Goal: Transaction & Acquisition: Book appointment/travel/reservation

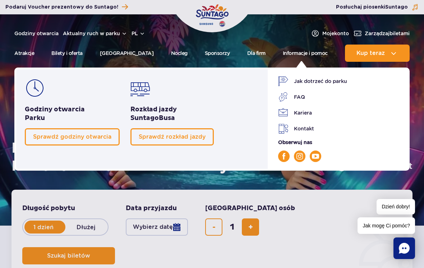
click at [187, 140] on span "Sprawdź rozkład jazdy" at bounding box center [172, 136] width 67 height 7
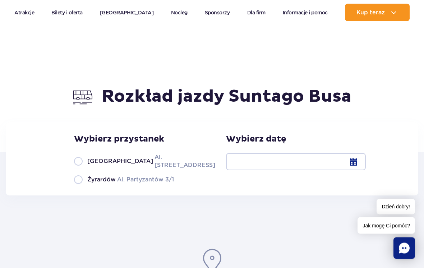
scroll to position [24, 0]
click at [74, 165] on label "Warszawa Al. [STREET_ADDRESS]" at bounding box center [140, 161] width 133 height 16
click at [74, 168] on input "Warszawa Al. [STREET_ADDRESS]" at bounding box center [78, 168] width 8 height 1
radio input "true"
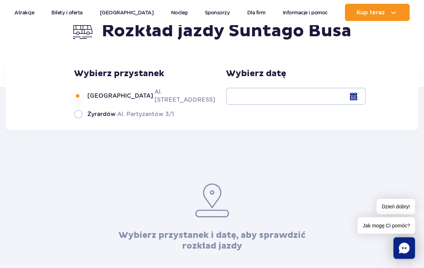
scroll to position [90, 0]
click at [241, 105] on div at bounding box center [296, 96] width 140 height 17
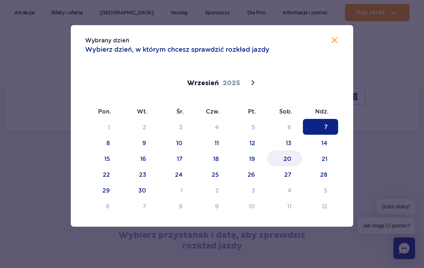
click at [292, 160] on span "20" at bounding box center [284, 158] width 35 height 16
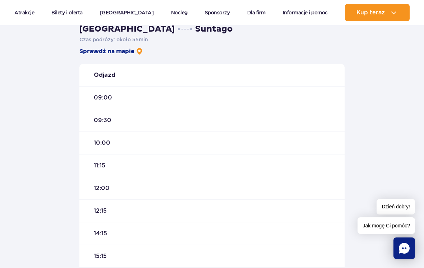
scroll to position [222, 0]
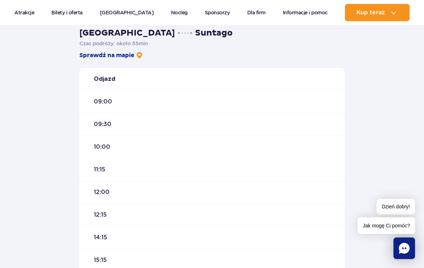
click at [102, 103] on span "09:00" at bounding box center [103, 102] width 18 height 8
click at [105, 107] on div "09:00" at bounding box center [211, 101] width 265 height 23
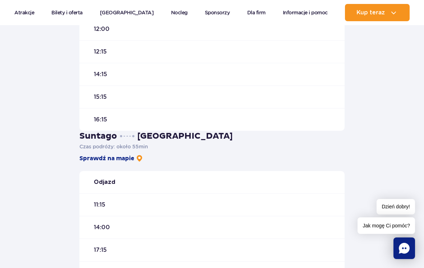
scroll to position [385, 0]
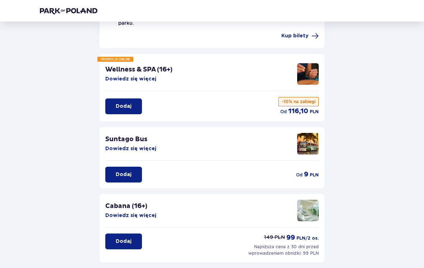
scroll to position [66, 0]
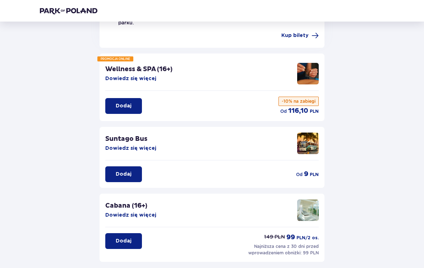
click at [126, 173] on button "Dodaj" at bounding box center [123, 175] width 37 height 16
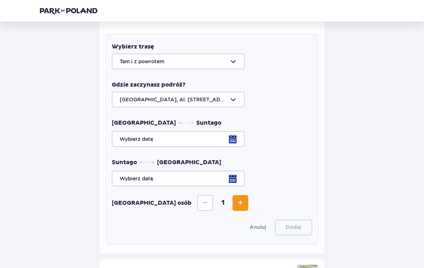
scroll to position [236, 0]
click at [237, 133] on div at bounding box center [212, 139] width 200 height 16
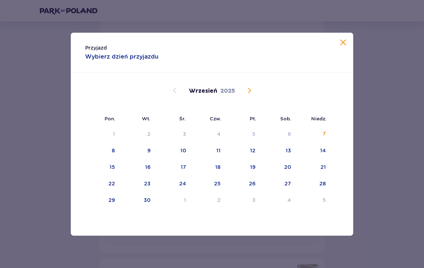
click at [287, 154] on div "13" at bounding box center [287, 150] width 5 height 7
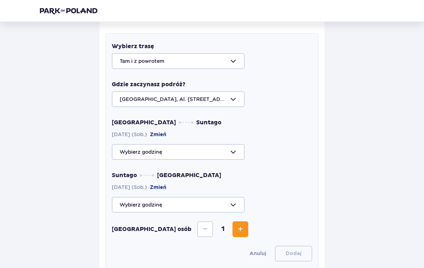
click at [378, 101] on div "Wróć Pomiń ten krok Udogodnienia i atrakcje Z atrakcji (oprócz Suntago Busa) mo…" at bounding box center [212, 143] width 356 height 695
click at [230, 148] on div at bounding box center [212, 152] width 200 height 16
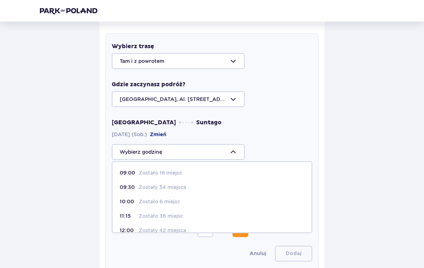
click at [173, 171] on span "09:00 Zostało 16 miejsc" at bounding box center [211, 173] width 199 height 14
type input "09:00"
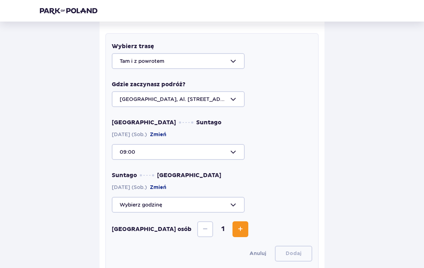
click at [223, 197] on div at bounding box center [212, 205] width 200 height 16
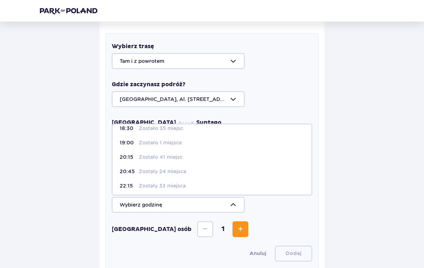
scroll to position [49, 0]
click at [168, 154] on p "Zostało 41 miejsc" at bounding box center [161, 157] width 44 height 7
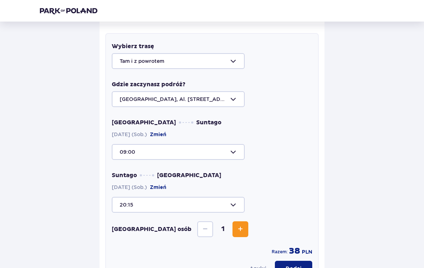
type input "20:15"
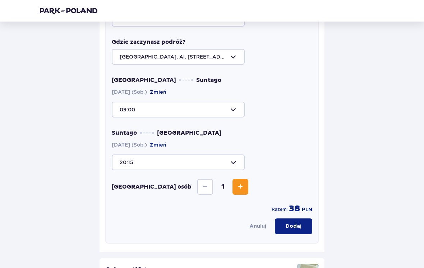
scroll to position [278, 0]
click at [232, 186] on button "Increase" at bounding box center [240, 187] width 16 height 16
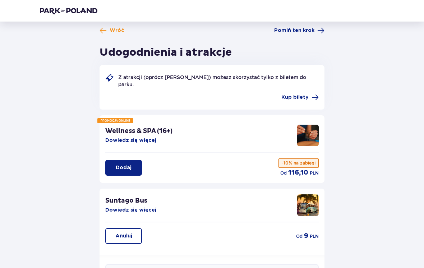
scroll to position [0, 0]
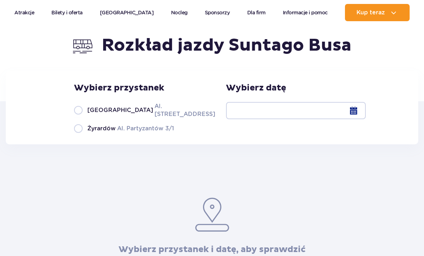
scroll to position [83, 0]
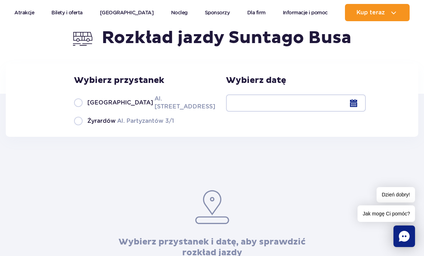
click at [81, 103] on label "Warszawa Al. Jerozolimskie 56" at bounding box center [140, 102] width 133 height 16
click at [81, 109] on input "Warszawa Al. Jerozolimskie 56" at bounding box center [78, 109] width 8 height 1
radio input "true"
click at [329, 112] on div at bounding box center [296, 102] width 140 height 17
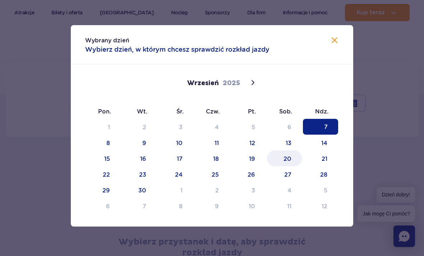
click at [291, 156] on span "20" at bounding box center [284, 158] width 35 height 16
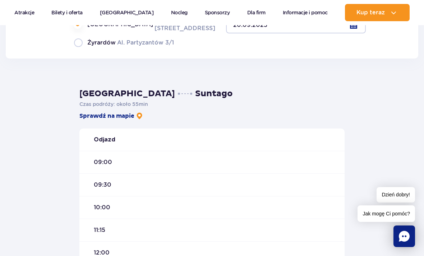
scroll to position [136, 0]
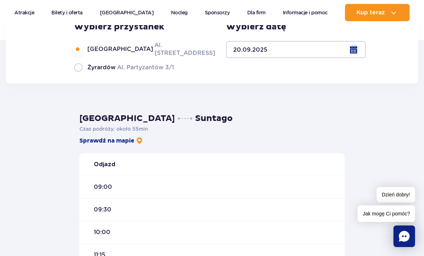
click at [122, 142] on link "Sprawdź na mapie" at bounding box center [111, 141] width 64 height 8
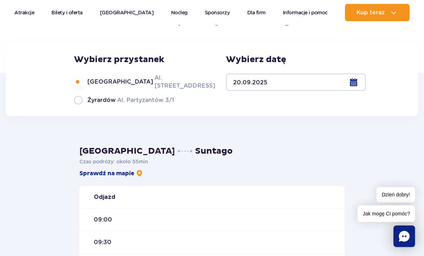
scroll to position [117, 0]
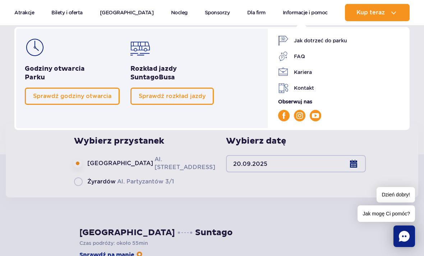
scroll to position [23, 0]
click at [299, 61] on link "FAQ" at bounding box center [339, 56] width 123 height 10
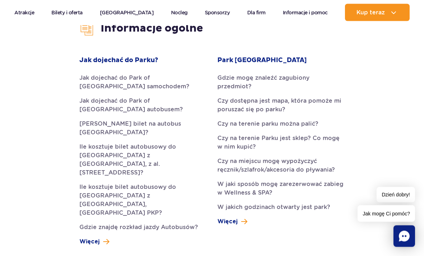
scroll to position [197, 0]
click at [134, 102] on link "Jak dojechać do Park of [GEOGRAPHIC_DATA] autobusem?" at bounding box center [142, 105] width 127 height 17
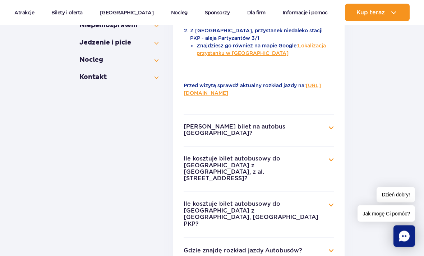
scroll to position [291, 0]
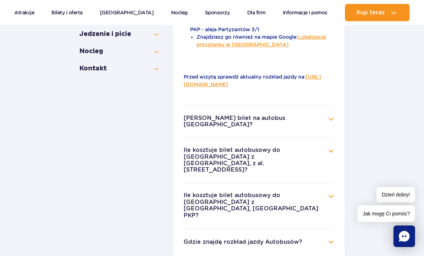
click at [307, 238] on h4 "Gdzie znajdę rozkład jazdy Autobusów?" at bounding box center [259, 242] width 150 height 9
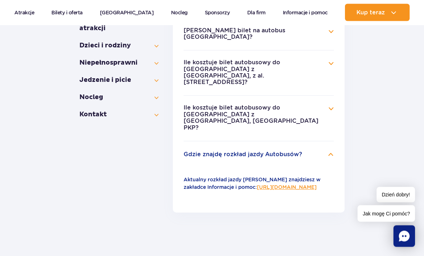
scroll to position [226, 0]
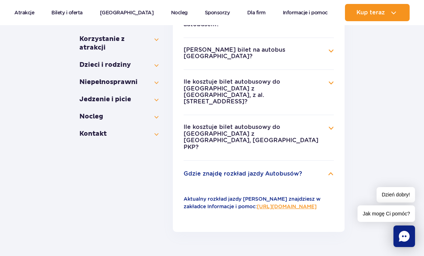
click at [308, 169] on h4 "Gdzie znajdę rozkład jazdy Autobusów?" at bounding box center [259, 173] width 150 height 9
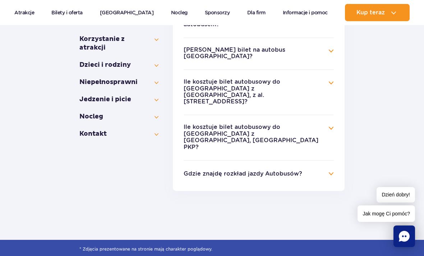
click at [312, 169] on h4 "Gdzie znajdę rozkład jazdy Autobusów?" at bounding box center [259, 173] width 150 height 9
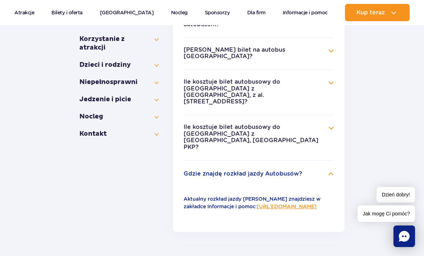
click at [320, 124] on button "Ile kosztuje bilet autobusowy do [GEOGRAPHIC_DATA] z [GEOGRAPHIC_DATA], [GEOGRA…" at bounding box center [253, 137] width 139 height 27
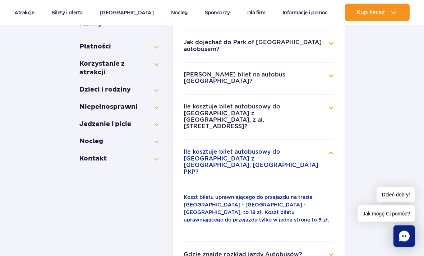
scroll to position [183, 0]
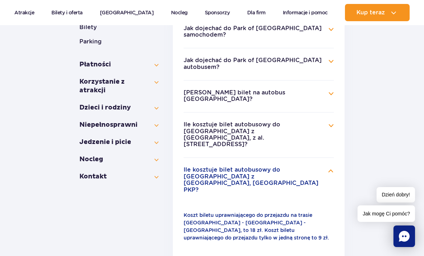
click at [321, 121] on button "Ile kosztuje bilet autobusowy do [GEOGRAPHIC_DATA] z [GEOGRAPHIC_DATA], z al. […" at bounding box center [253, 134] width 139 height 27
